Goal: Task Accomplishment & Management: Manage account settings

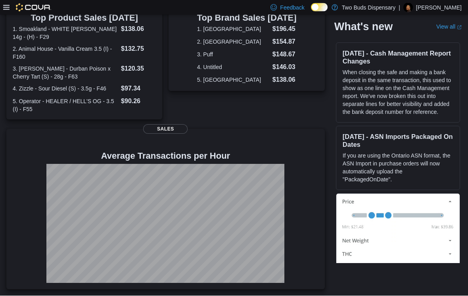
scroll to position [258, 0]
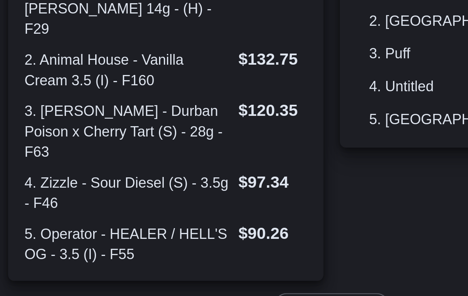
click at [158, 95] on div "0 All invoices are successfully submitted to traceability! Traceability 1343 un…" at bounding box center [131, 69] width 251 height 496
click at [163, 96] on div "0 All invoices are successfully submitted to traceability! Traceability 1343 un…" at bounding box center [131, 69] width 251 height 496
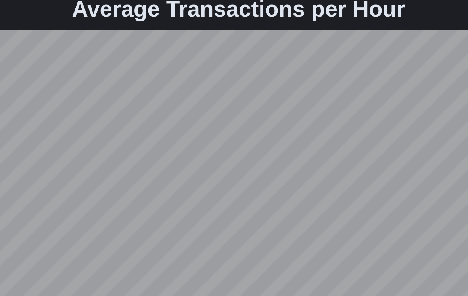
scroll to position [270, 0]
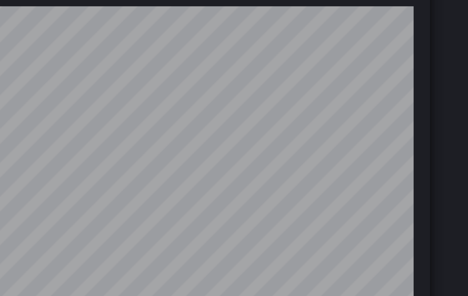
click at [172, 50] on div "Select a Location Updated 1 minute(s) ago 0 All invoices are successfully submi…" at bounding box center [233, 43] width 455 height 521
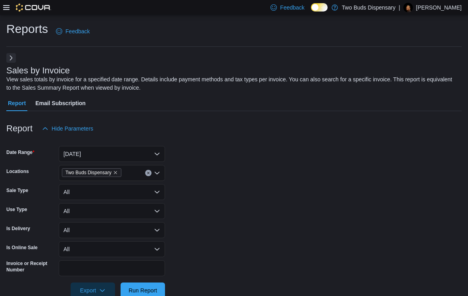
click at [4, 11] on icon at bounding box center [6, 7] width 6 height 6
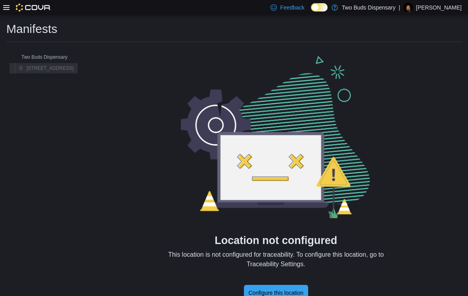
click at [9, 8] on icon at bounding box center [6, 7] width 6 height 5
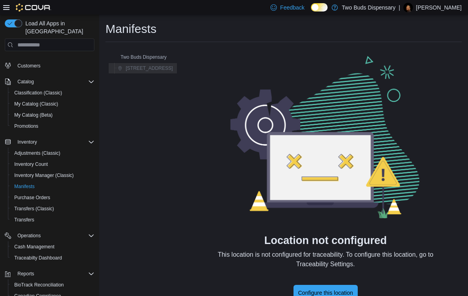
scroll to position [52, 0]
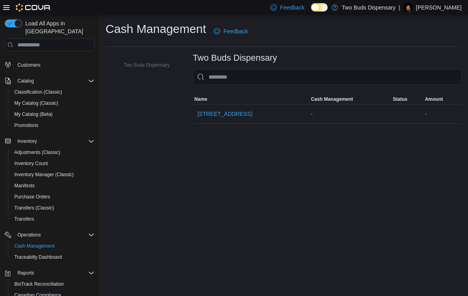
click at [239, 116] on span "696 E 241 Street" at bounding box center [225, 114] width 55 height 8
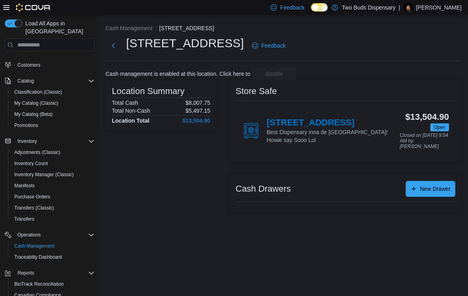
click at [144, 31] on button "Cash Management" at bounding box center [129, 28] width 47 height 6
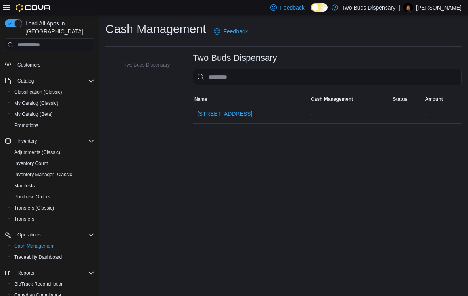
click at [229, 113] on span "696 E 241 Street" at bounding box center [225, 114] width 55 height 8
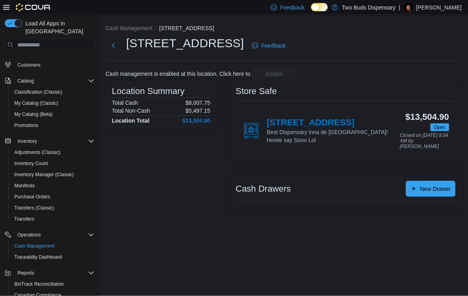
scroll to position [12, 0]
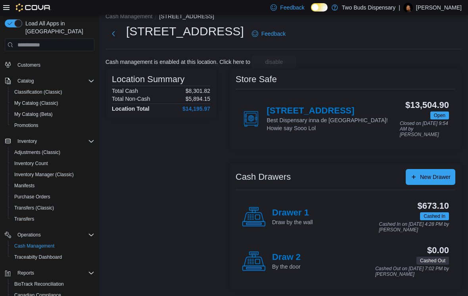
click at [300, 213] on h4 "Drawer 1" at bounding box center [292, 213] width 41 height 10
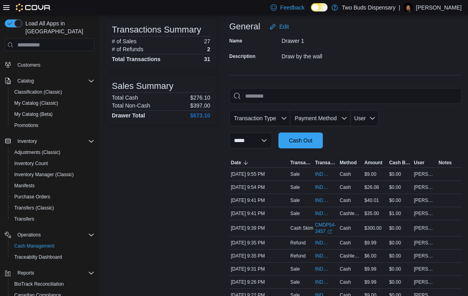
scroll to position [46, 0]
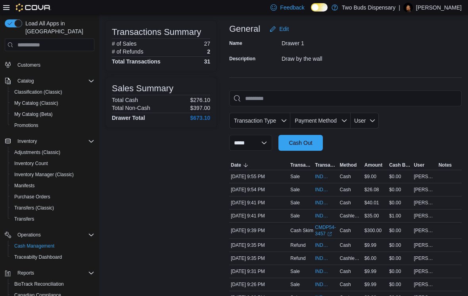
click at [309, 138] on span "Cash Out" at bounding box center [300, 143] width 35 height 16
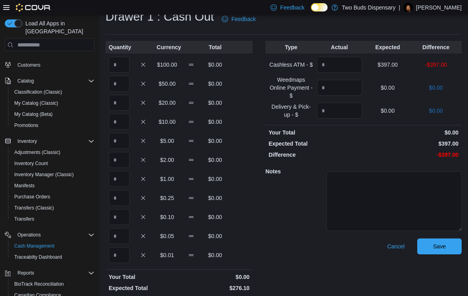
scroll to position [31, 0]
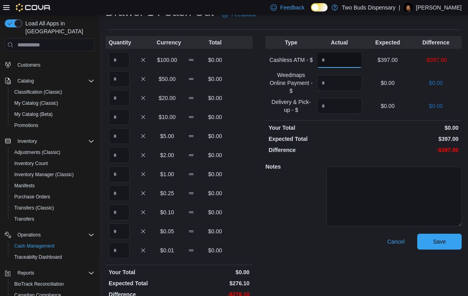
click at [339, 62] on input "Quantity" at bounding box center [339, 60] width 45 height 16
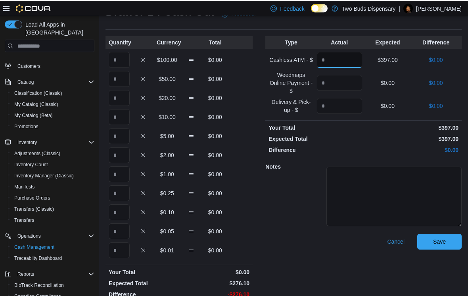
scroll to position [44, 0]
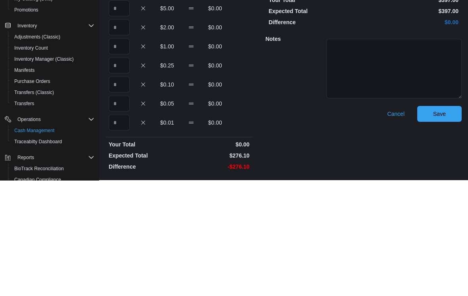
type input "***"
click at [119, 154] on input "Quantity" at bounding box center [119, 162] width 21 height 16
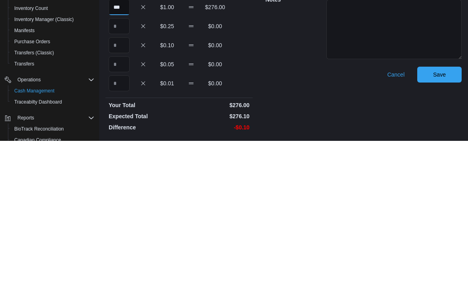
type input "***"
click at [123, 192] on input "Quantity" at bounding box center [119, 200] width 21 height 16
type input "*"
click at [440, 222] on span "Save" at bounding box center [439, 230] width 35 height 16
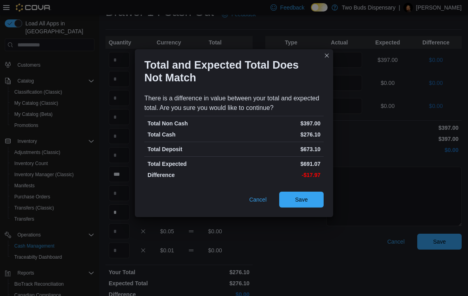
click at [312, 205] on span "Save" at bounding box center [301, 200] width 35 height 16
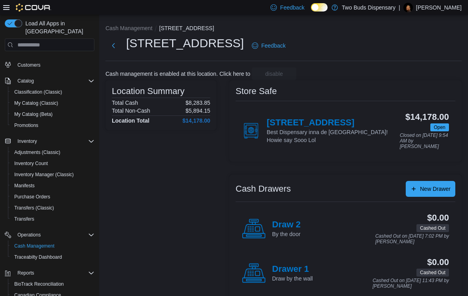
click at [110, 47] on button "Next" at bounding box center [114, 46] width 16 height 16
